Goal: Information Seeking & Learning: Learn about a topic

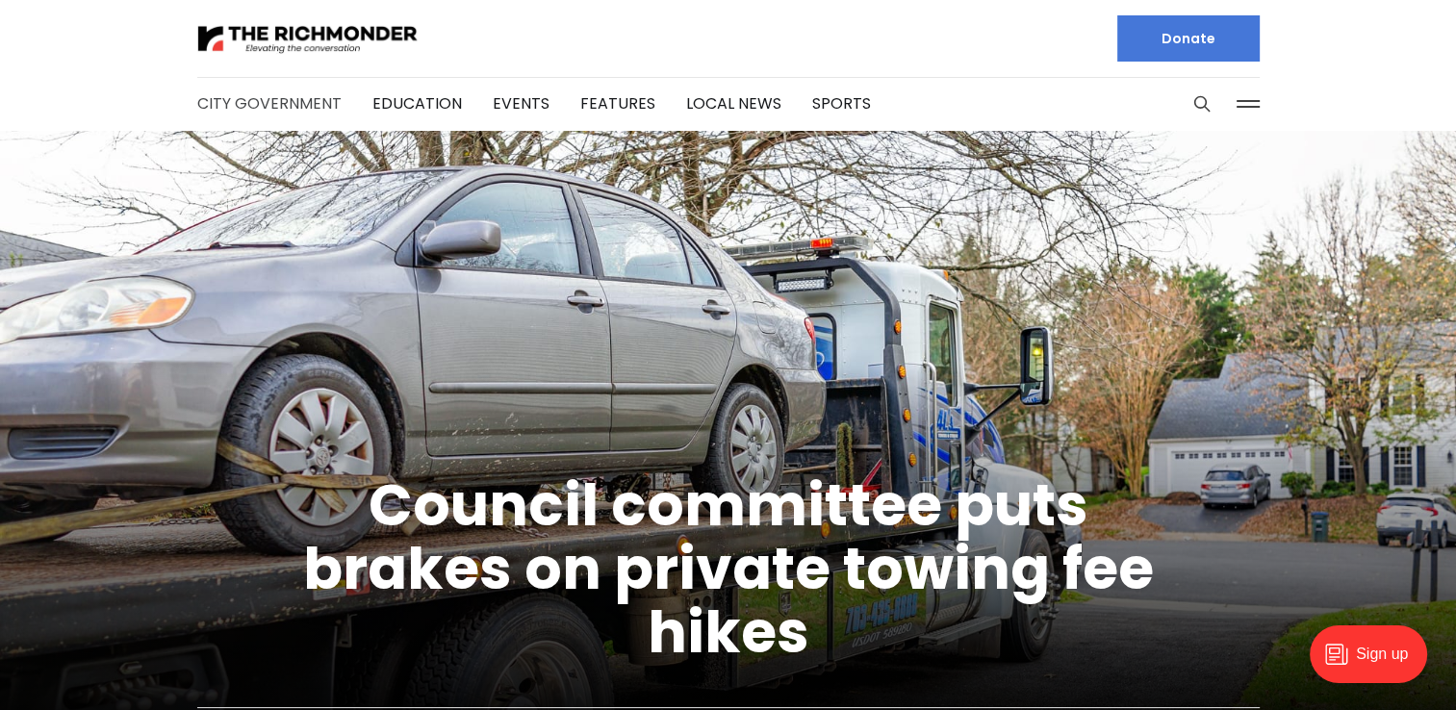
click at [271, 105] on link "City Government" at bounding box center [269, 103] width 144 height 22
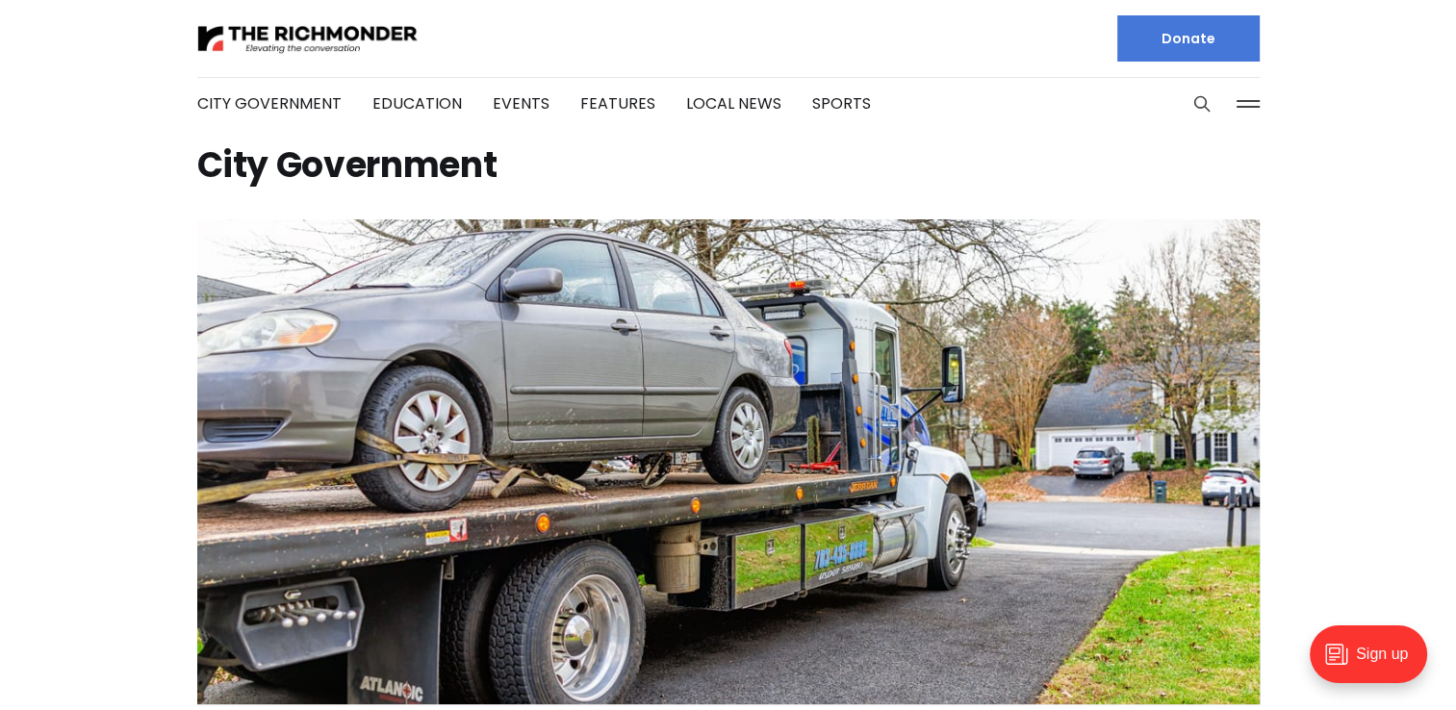
click at [1215, 112] on button "Search this site" at bounding box center [1202, 104] width 29 height 29
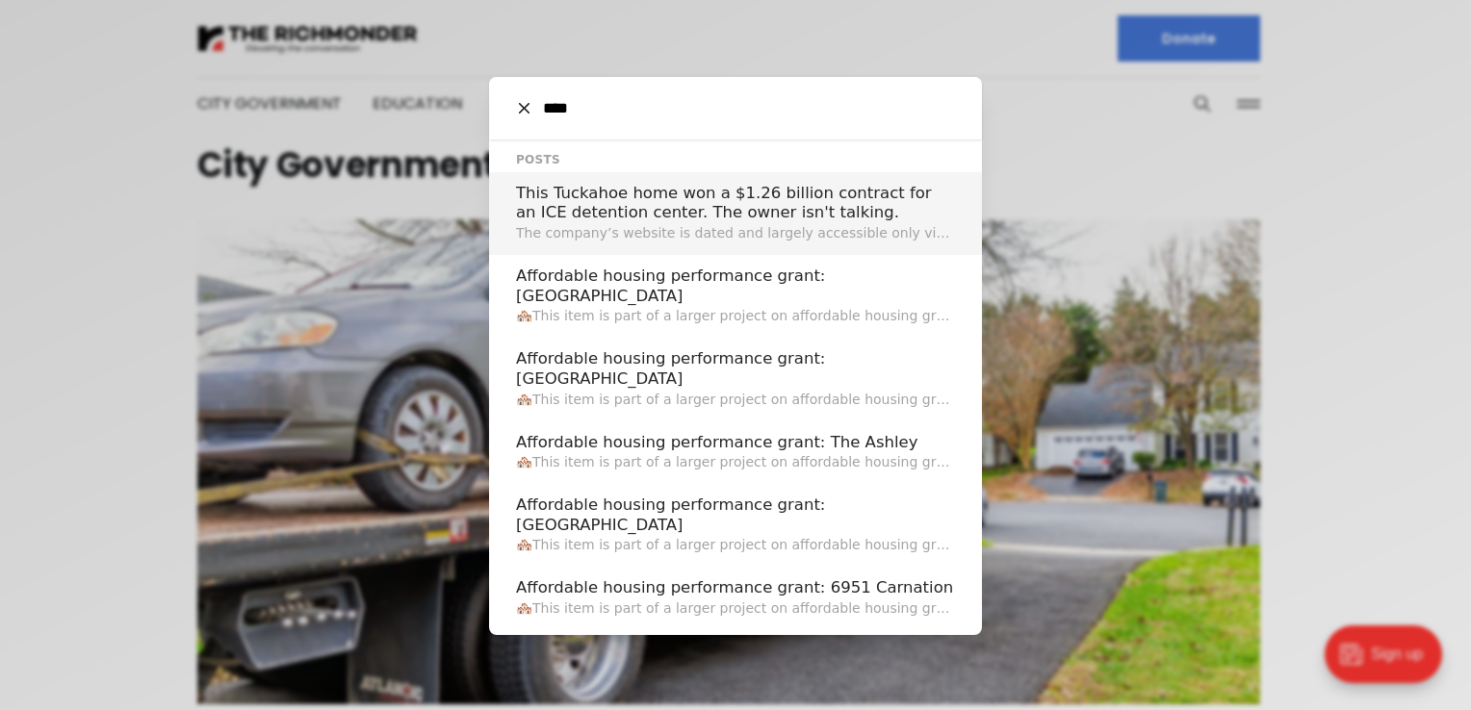
type input "****"
click at [853, 211] on h2 "This Tuckahoe home won a $1.26 billion contract for an ICE detention center. Th…" at bounding box center [735, 203] width 439 height 39
